Goal: Task Accomplishment & Management: Use online tool/utility

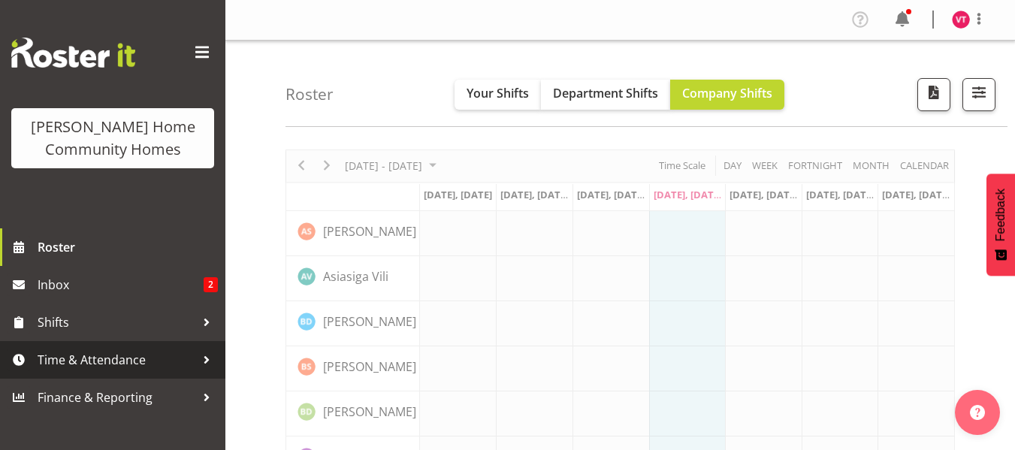
click at [167, 367] on span "Time & Attendance" at bounding box center [117, 360] width 158 height 23
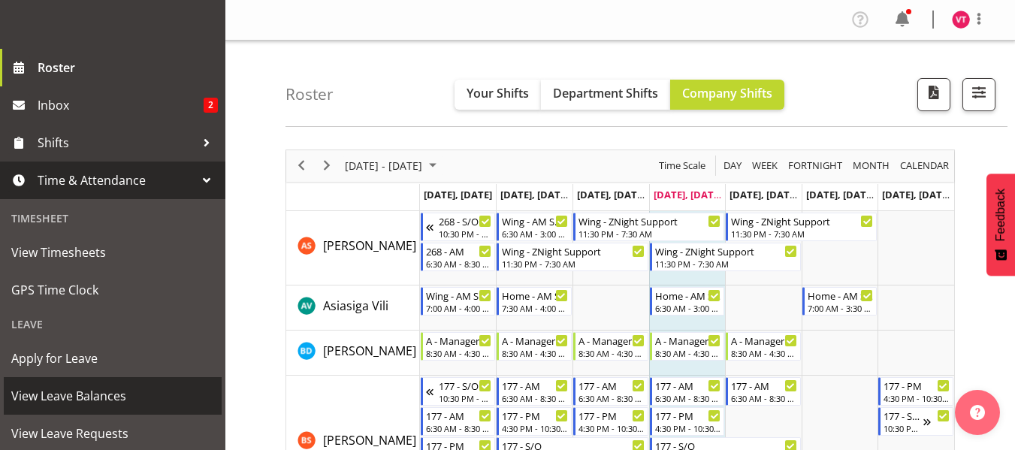
scroll to position [180, 0]
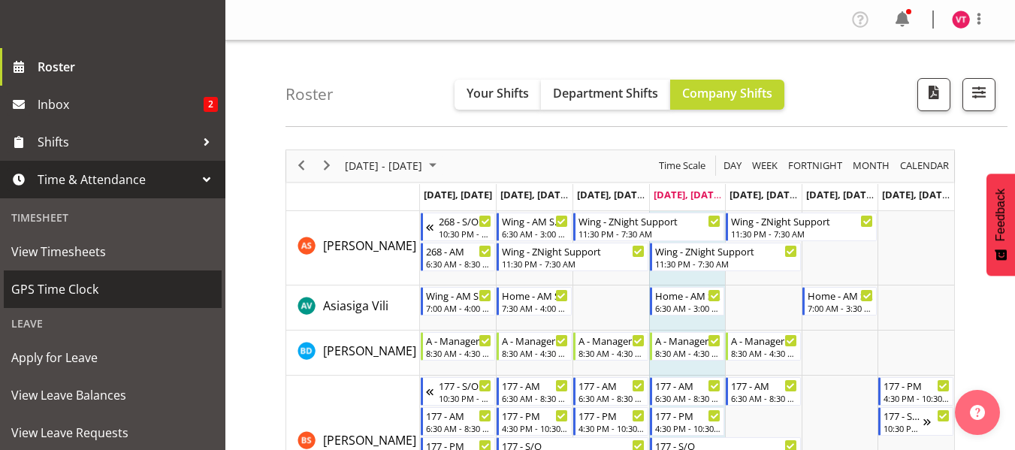
click at [155, 291] on span "GPS Time Clock" at bounding box center [112, 289] width 203 height 23
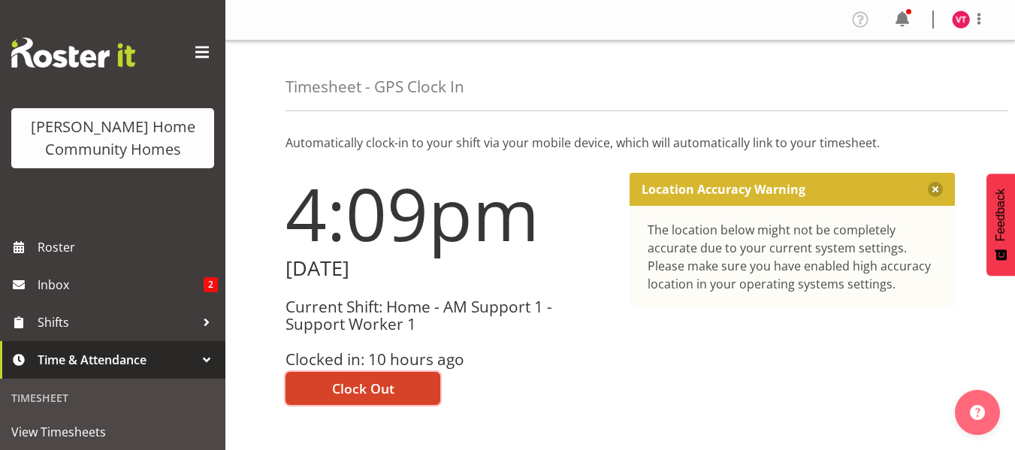
click at [355, 385] on span "Clock Out" at bounding box center [363, 389] width 62 height 20
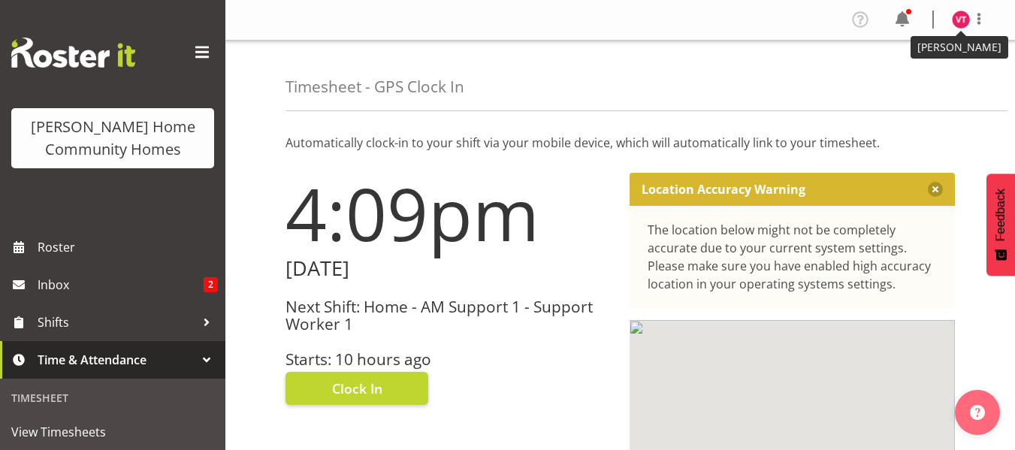
click at [959, 23] on img at bounding box center [961, 20] width 18 height 18
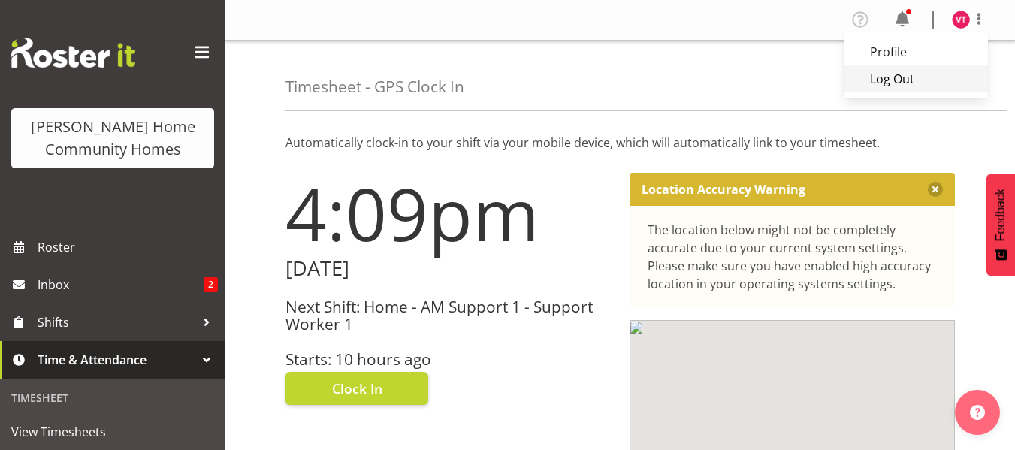
click at [904, 83] on link "Log Out" at bounding box center [916, 78] width 144 height 27
